Goal: Task Accomplishment & Management: Use online tool/utility

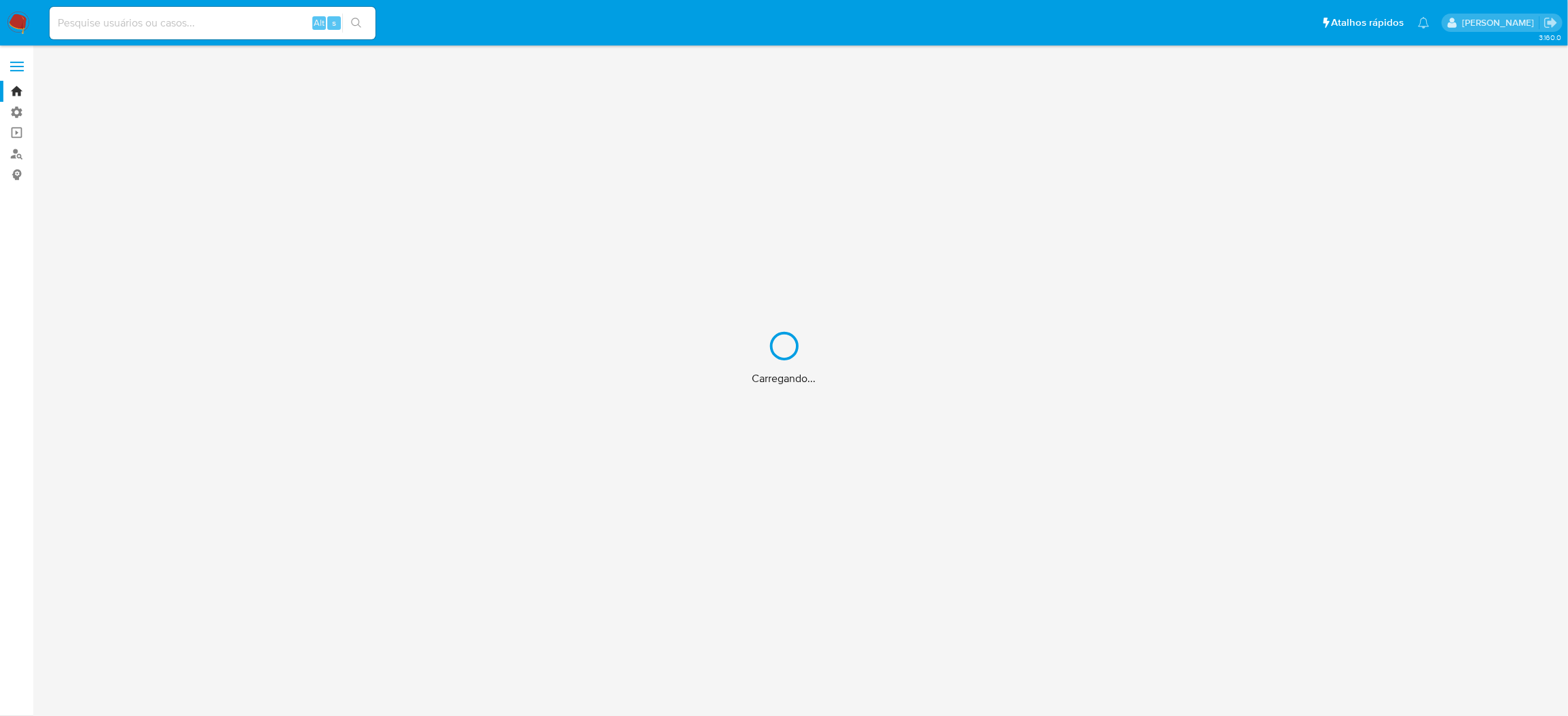
click at [9, 127] on div "Carregando..." at bounding box center [784, 358] width 1568 height 716
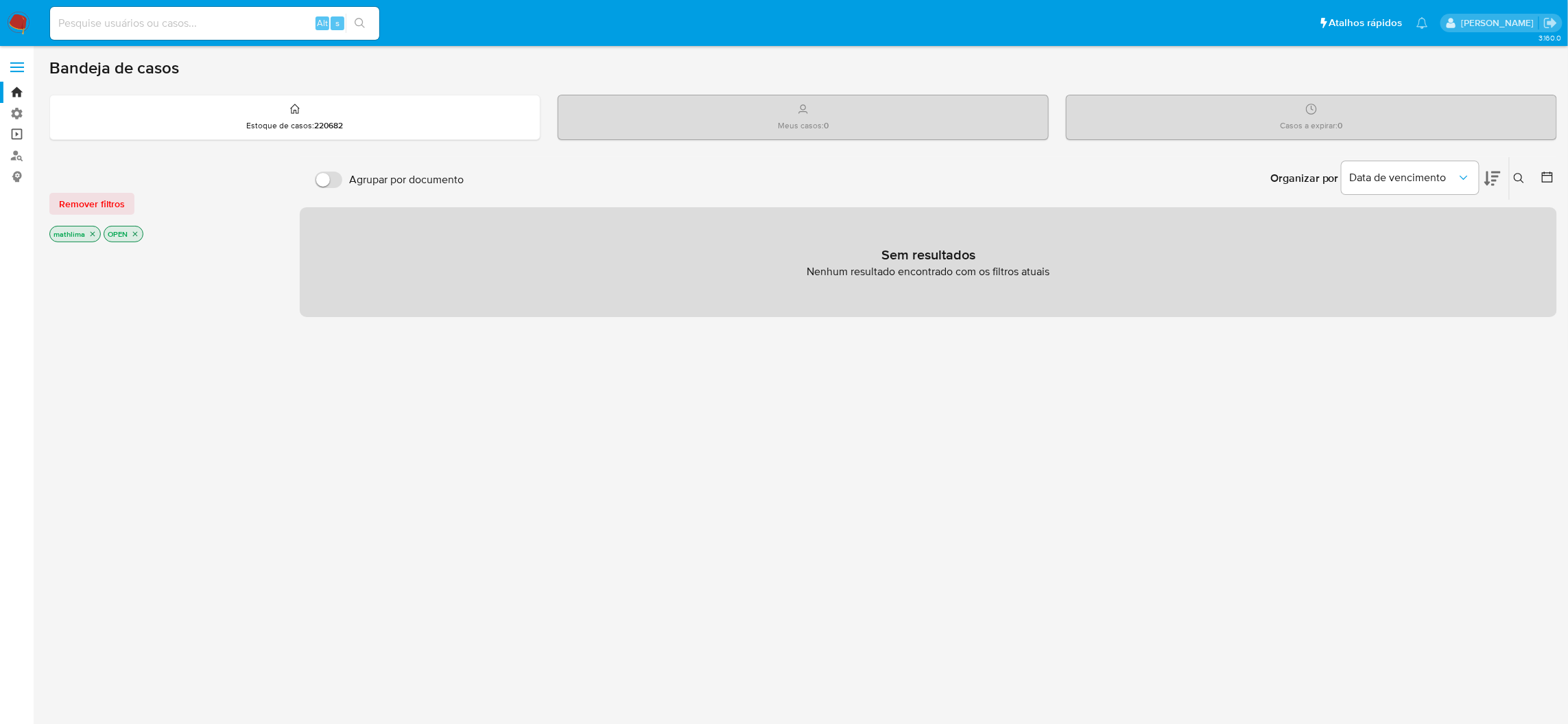
click at [14, 132] on link "Operações em massa" at bounding box center [81, 134] width 163 height 21
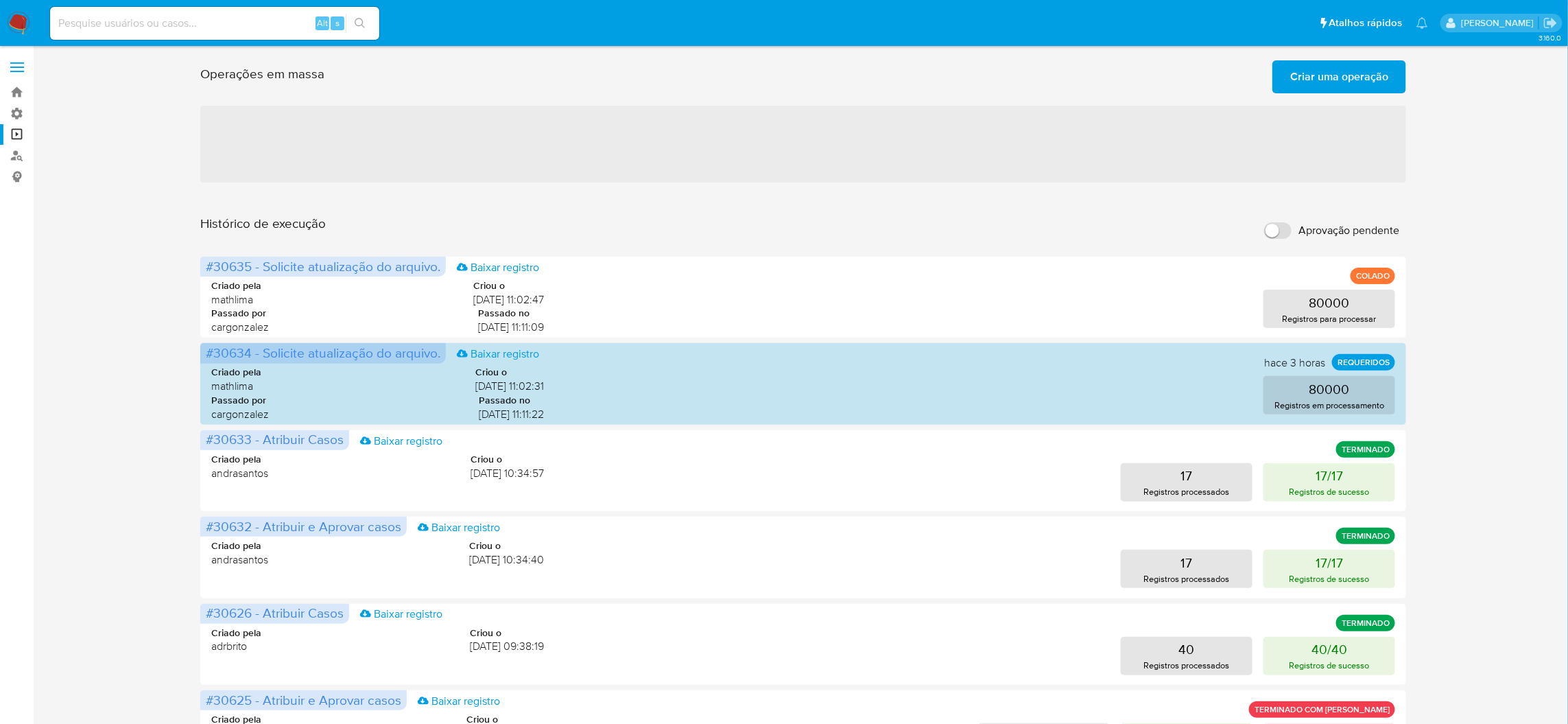
click at [1278, 222] on input "Aprovação pendente" at bounding box center [1278, 230] width 28 height 17
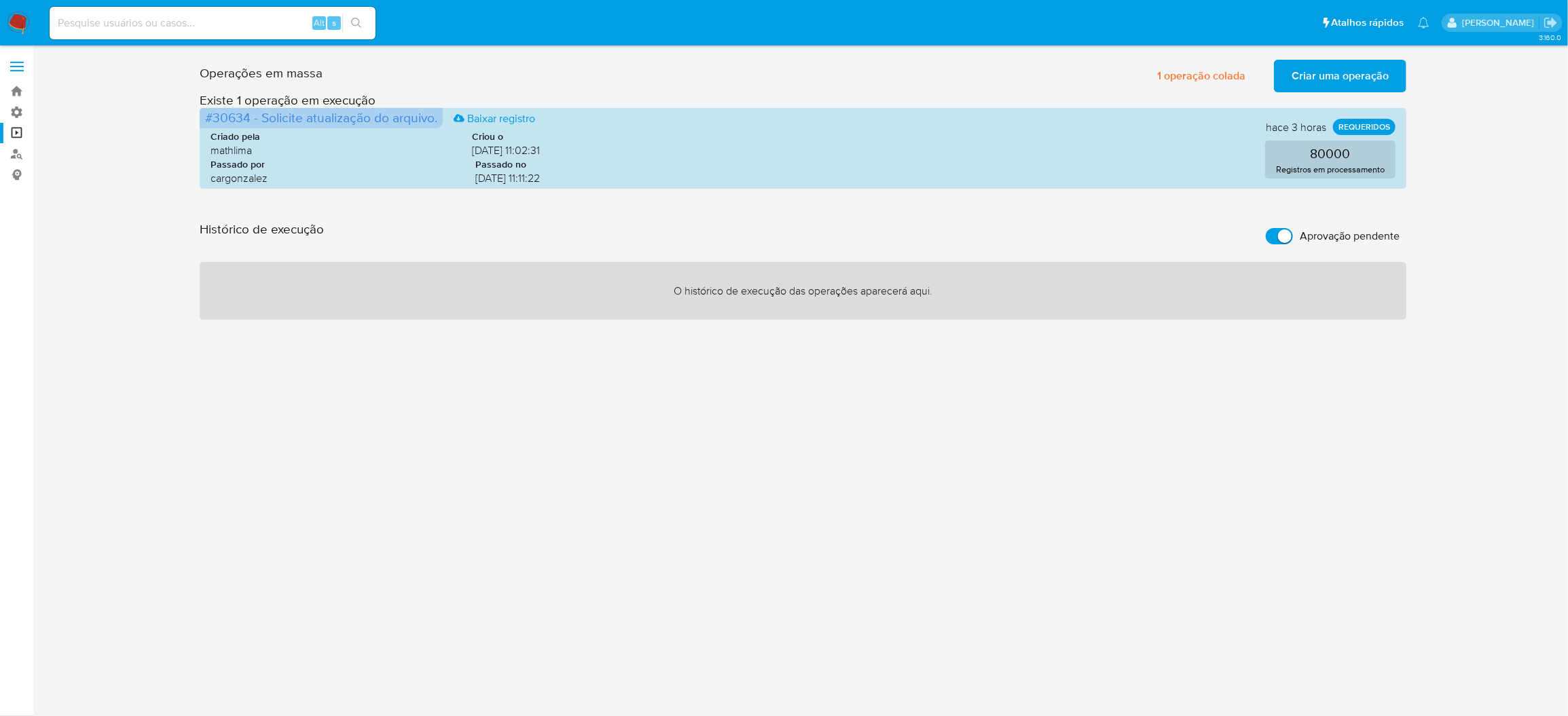
click at [1280, 221] on label "Aprovação pendente" at bounding box center [1332, 237] width 147 height 30
click at [1280, 228] on input "Aprovação pendente" at bounding box center [1279, 236] width 27 height 16
checkbox input "false"
